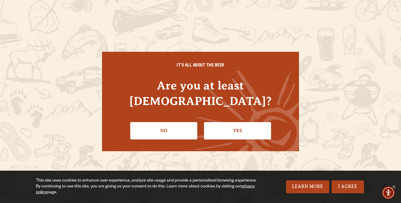
click at [238, 122] on link "Yes" at bounding box center [237, 130] width 67 height 17
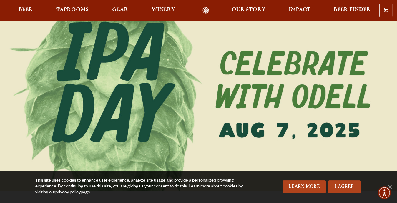
scroll to position [29, 0]
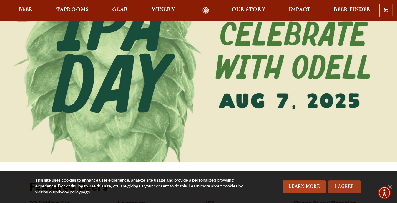
click at [349, 185] on link "I Agree" at bounding box center [344, 186] width 32 height 13
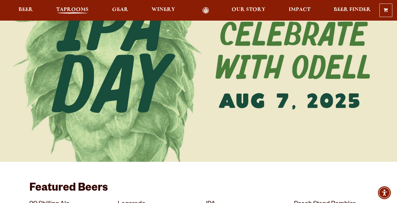
click at [73, 9] on span "Taprooms" at bounding box center [72, 9] width 32 height 5
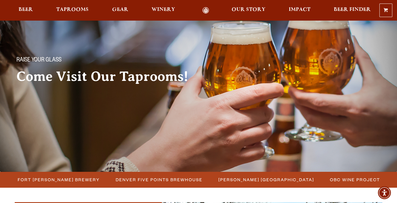
scroll to position [29, 0]
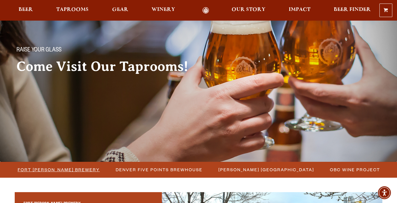
click at [73, 170] on span "Fort [PERSON_NAME] Brewery" at bounding box center [59, 169] width 82 height 9
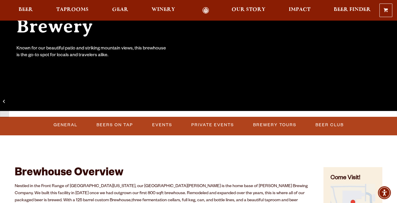
scroll to position [118, 0]
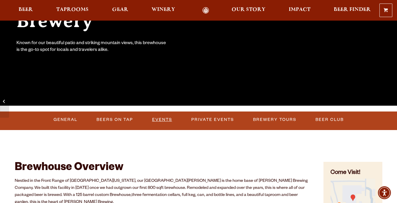
click at [165, 119] on link "Events" at bounding box center [162, 120] width 25 height 14
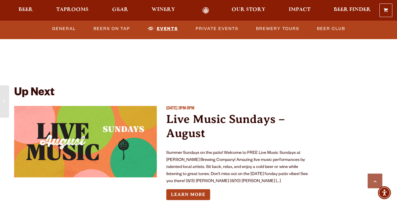
scroll to position [2094, 0]
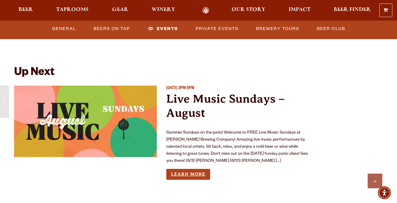
click at [178, 169] on link "Learn More" at bounding box center [188, 174] width 44 height 11
